Goal: Transaction & Acquisition: Obtain resource

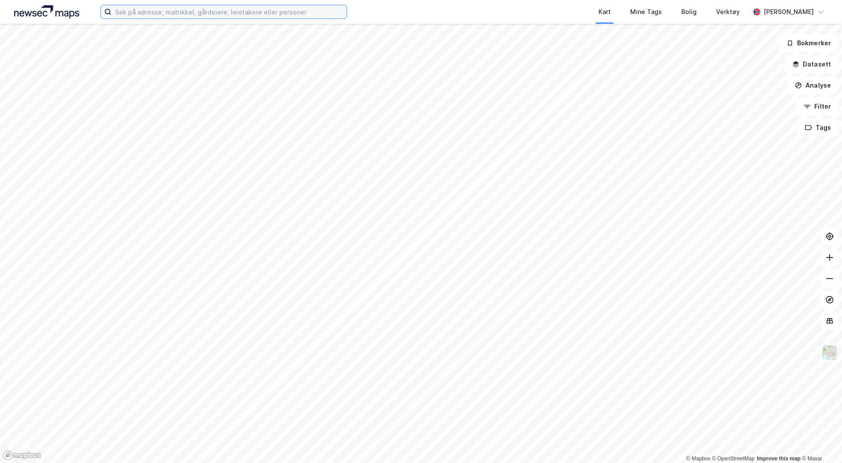
click at [166, 18] on label at bounding box center [223, 12] width 247 height 14
click at [166, 18] on input at bounding box center [228, 11] width 235 height 13
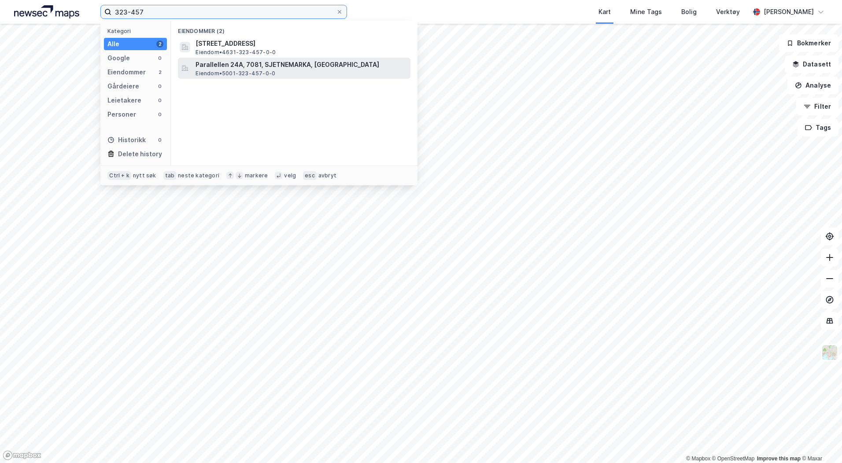
type input "323-457"
click at [238, 63] on span "Parallellen 24A, 7081, SJETNEMARKA, [GEOGRAPHIC_DATA]" at bounding box center [301, 64] width 211 height 11
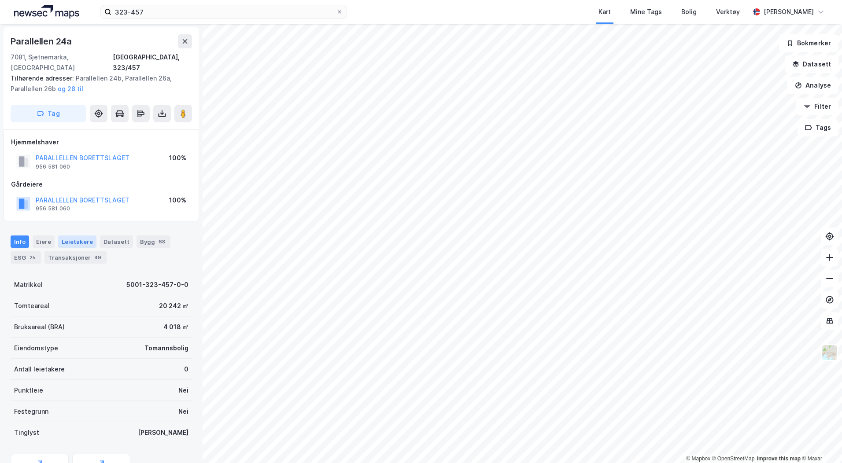
click at [82, 236] on div "Leietakere" at bounding box center [77, 242] width 38 height 12
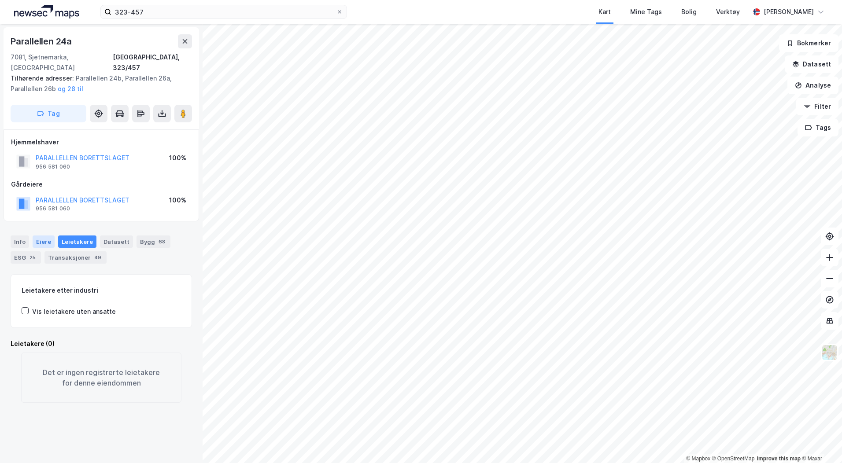
click at [41, 236] on div "Eiere" at bounding box center [44, 242] width 22 height 12
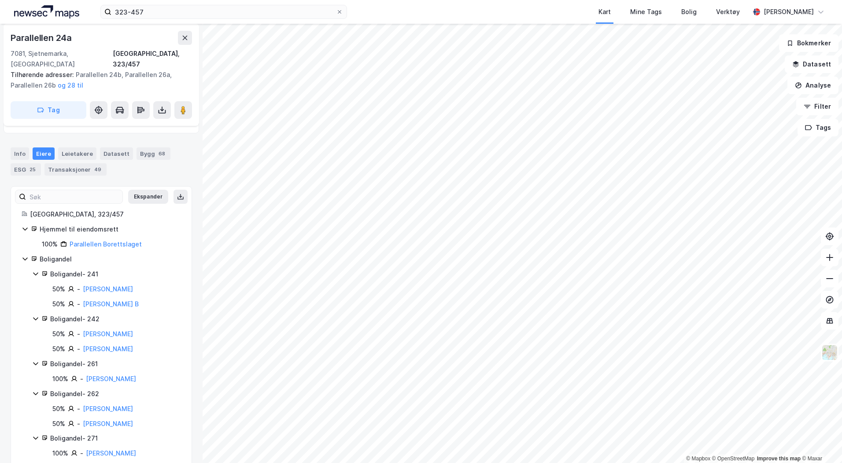
scroll to position [132, 0]
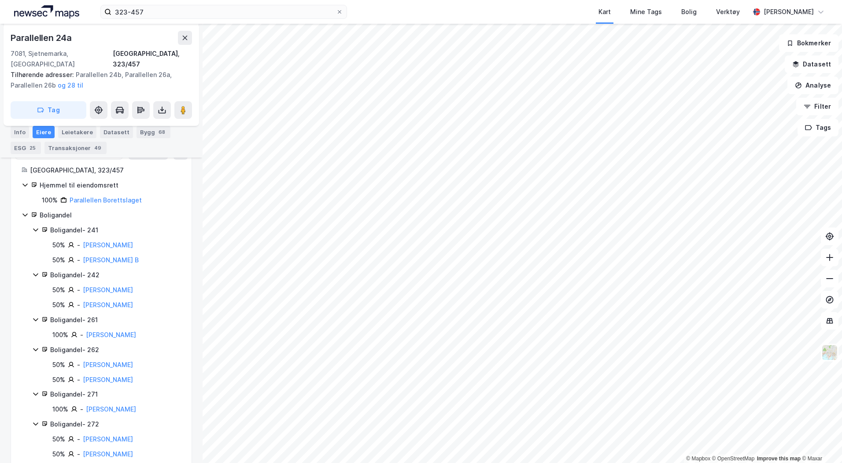
click at [78, 225] on div "Boligandel - 241" at bounding box center [115, 230] width 131 height 11
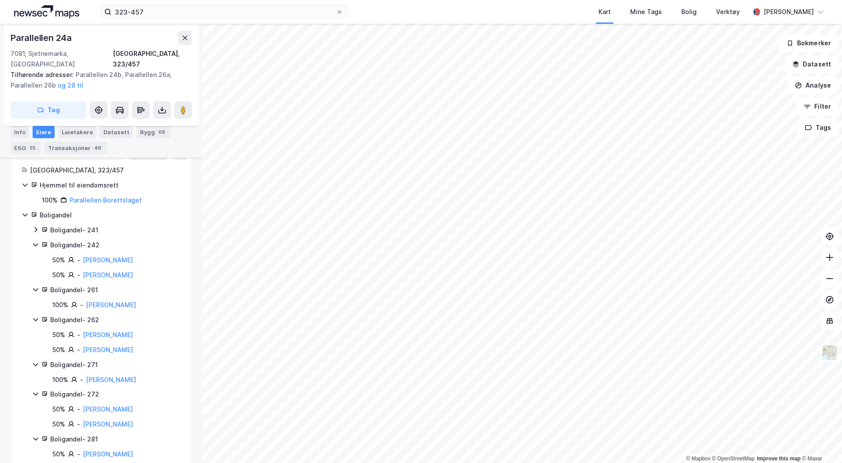
click at [67, 225] on div "Boligandel - 241" at bounding box center [115, 230] width 131 height 11
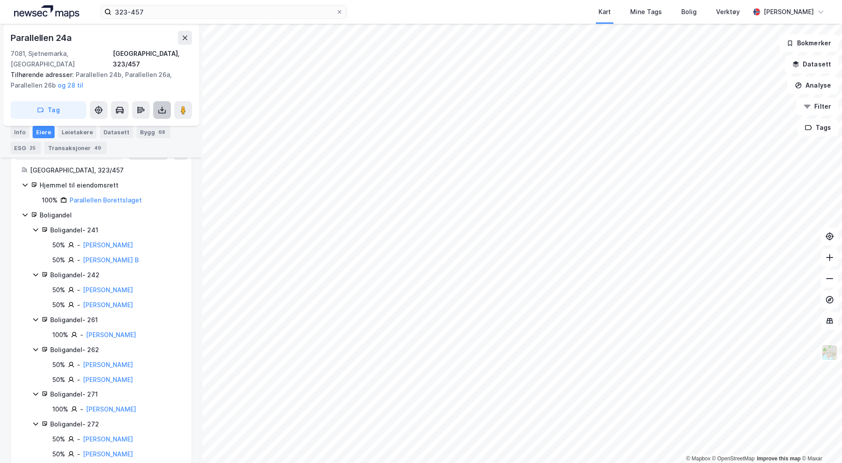
click at [164, 106] on icon at bounding box center [162, 110] width 9 height 9
click at [136, 124] on div "Last ned grunnbok" at bounding box center [118, 127] width 51 height 7
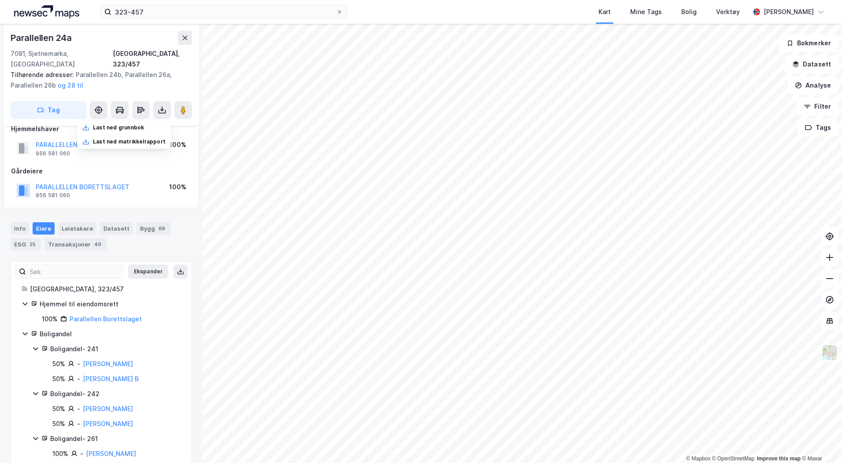
scroll to position [0, 0]
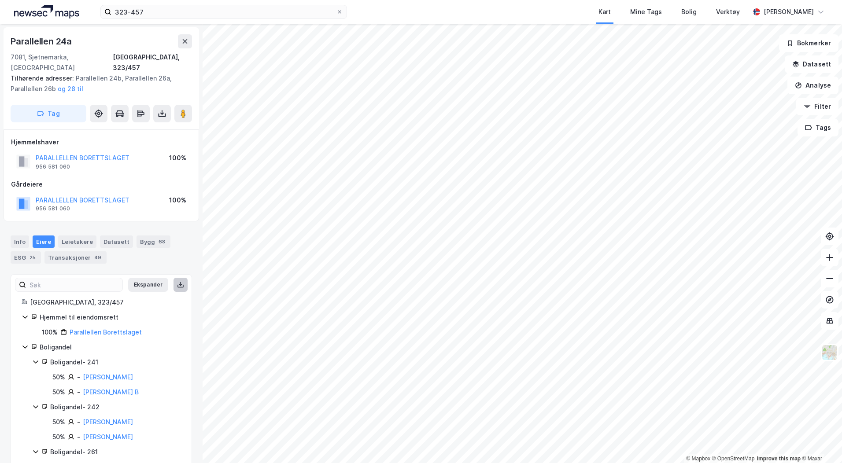
click at [177, 281] on icon at bounding box center [180, 284] width 7 height 7
click at [87, 357] on div "Boligandel - 241" at bounding box center [115, 362] width 131 height 11
click at [35, 358] on icon at bounding box center [35, 361] width 7 height 7
click at [54, 357] on div "Boligandel - 241" at bounding box center [115, 362] width 131 height 11
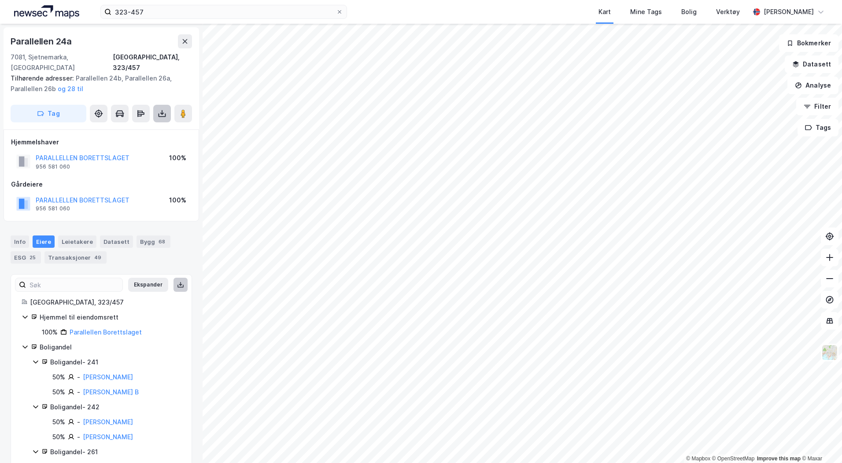
click at [163, 109] on icon at bounding box center [162, 113] width 9 height 9
